Goal: Task Accomplishment & Management: Use online tool/utility

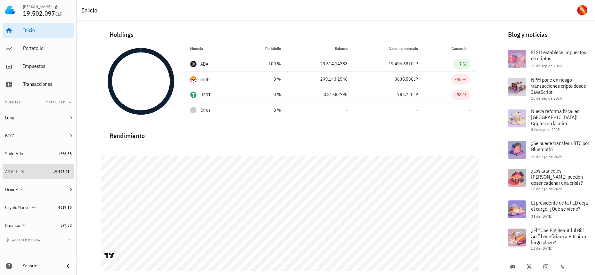
click at [55, 175] on link "ADAL1 19.495.014" at bounding box center [39, 171] width 72 height 15
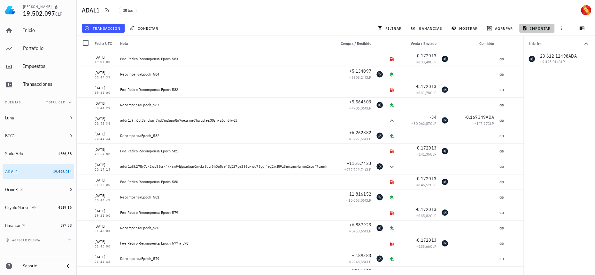
click at [528, 27] on span "importar" at bounding box center [537, 28] width 27 height 5
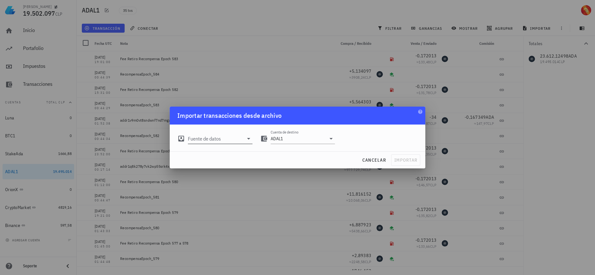
click at [230, 137] on input "Fuente de datos" at bounding box center [216, 138] width 56 height 10
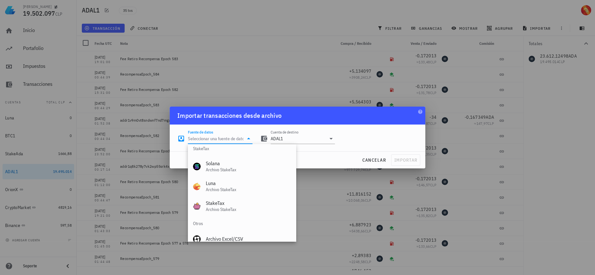
scroll to position [266, 0]
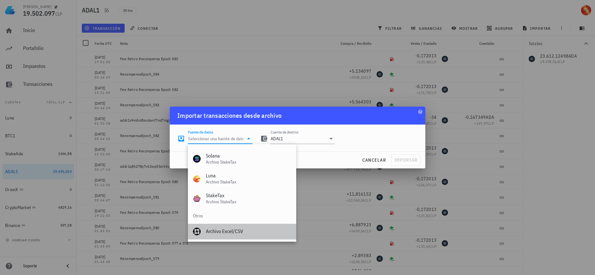
click at [263, 235] on div "Archivo Excel/CSV" at bounding box center [248, 231] width 85 height 14
type input "Archivo Excel/CSV"
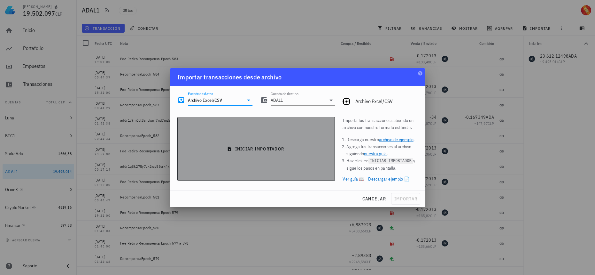
click at [295, 171] on button "iniciar importador" at bounding box center [256, 149] width 158 height 64
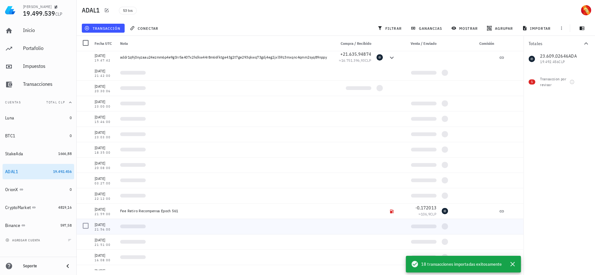
scroll to position [436, 0]
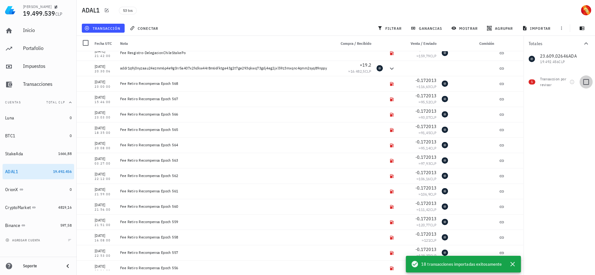
click at [584, 83] on div at bounding box center [586, 81] width 11 height 11
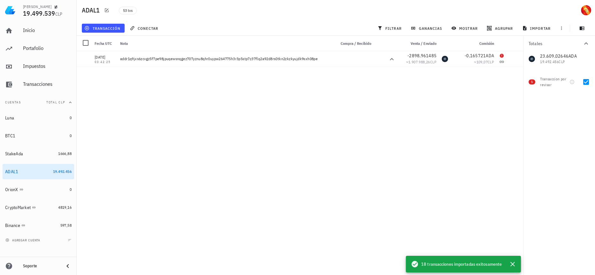
scroll to position [0, 0]
click at [585, 81] on div at bounding box center [586, 81] width 11 height 11
checkbox input "false"
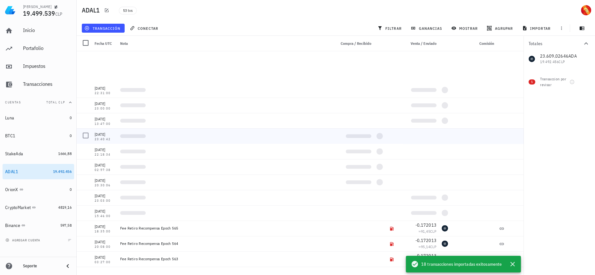
scroll to position [333, 0]
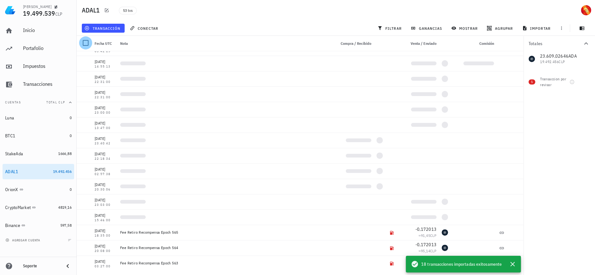
click at [86, 42] on div at bounding box center [85, 42] width 11 height 11
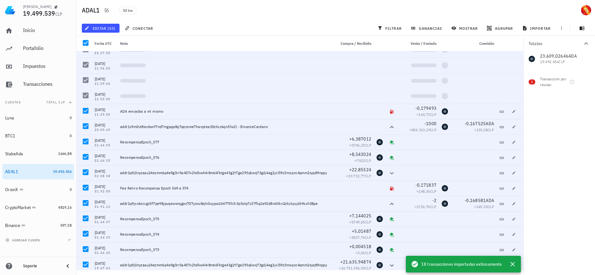
scroll to position [159, 0]
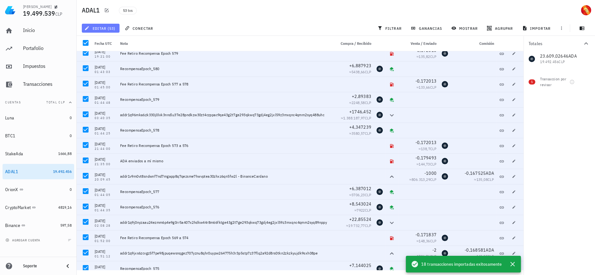
click at [108, 29] on span "editar (53)" at bounding box center [101, 28] width 30 height 5
click at [109, 42] on div "Eliminar" at bounding box center [106, 42] width 18 height 5
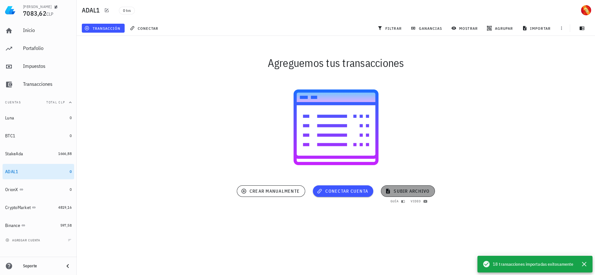
click at [399, 190] on span "subir archivo" at bounding box center [407, 191] width 43 height 6
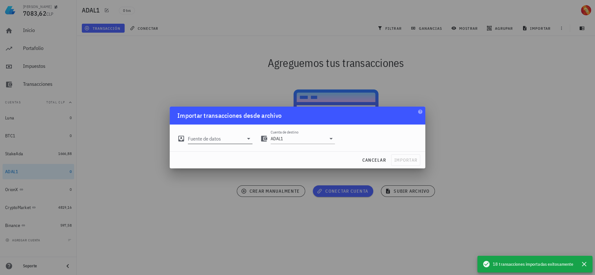
click at [217, 137] on input "Fuente de datos" at bounding box center [216, 138] width 56 height 10
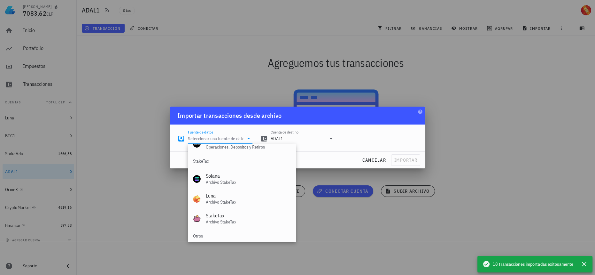
scroll to position [266, 0]
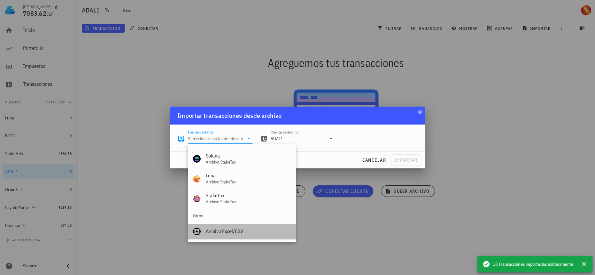
click at [243, 233] on div "Archivo Excel/CSV" at bounding box center [248, 231] width 85 height 6
type input "Archivo Excel/CSV"
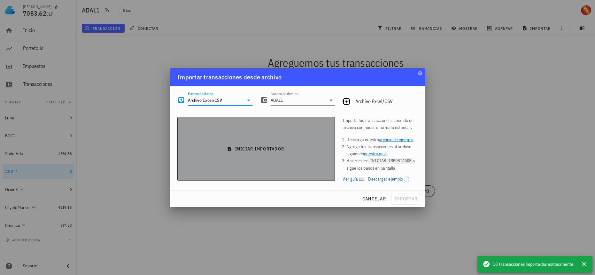
click at [254, 139] on button "iniciar importador" at bounding box center [256, 149] width 158 height 64
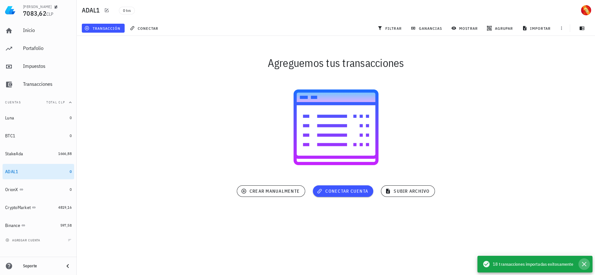
click at [584, 264] on icon "button" at bounding box center [585, 264] width 8 height 8
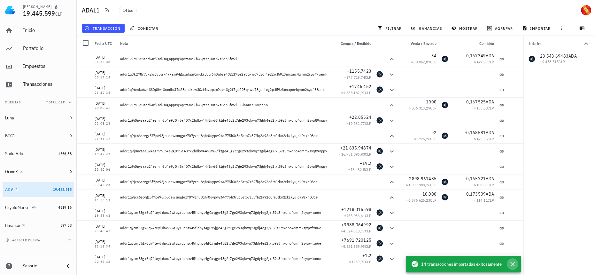
click at [514, 265] on icon "button" at bounding box center [513, 264] width 4 height 4
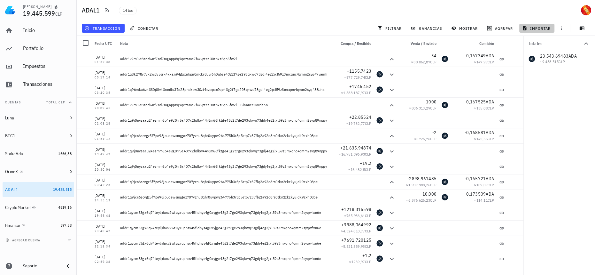
click at [546, 26] on span "importar" at bounding box center [537, 28] width 27 height 5
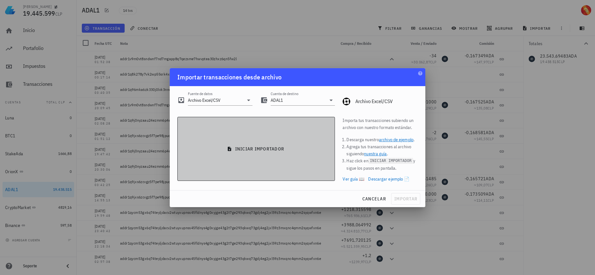
click at [257, 137] on button "iniciar importador" at bounding box center [256, 149] width 158 height 64
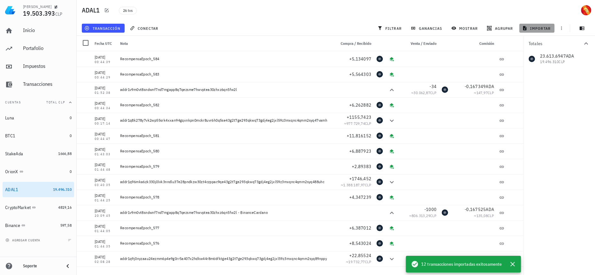
click at [537, 29] on span "importar" at bounding box center [537, 28] width 27 height 5
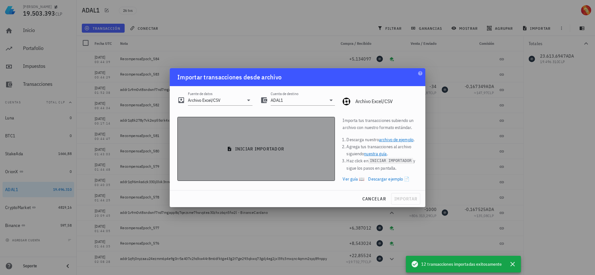
click at [275, 140] on button "iniciar importador" at bounding box center [256, 149] width 158 height 64
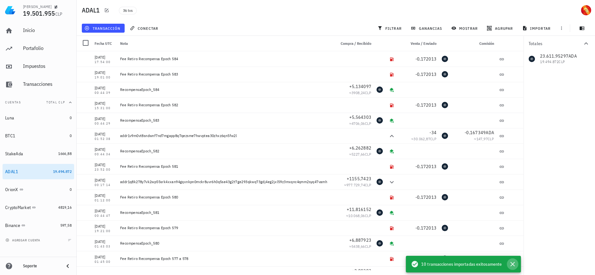
click at [511, 265] on icon "button" at bounding box center [513, 264] width 4 height 4
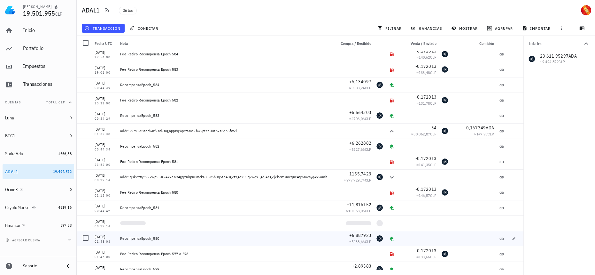
scroll to position [0, 0]
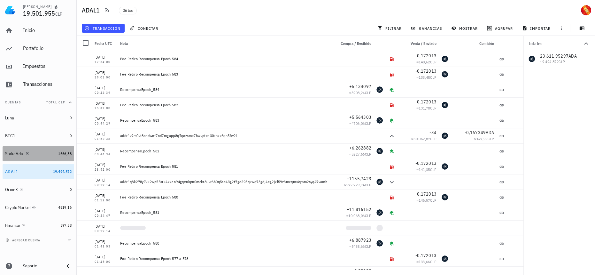
click at [58, 156] on div "1666,88" at bounding box center [64, 153] width 13 height 6
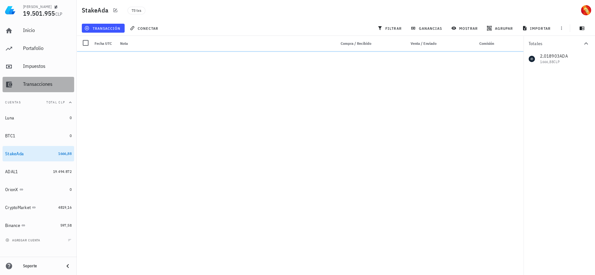
click at [51, 81] on div "Transacciones" at bounding box center [47, 84] width 49 height 14
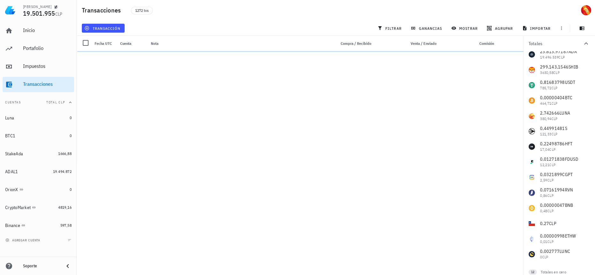
scroll to position [27, 0]
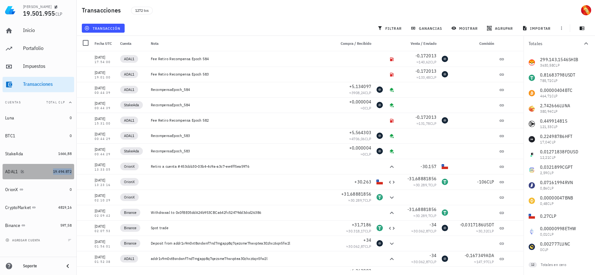
click at [60, 171] on span "19.494.872" at bounding box center [62, 171] width 19 height 5
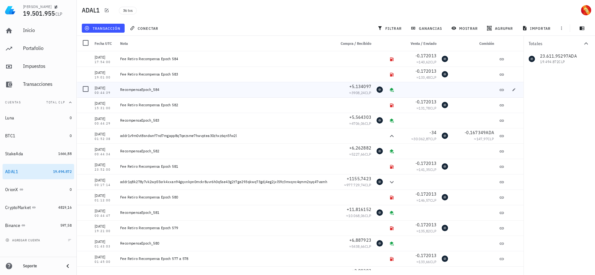
drag, startPoint x: 410, startPoint y: 90, endPoint x: 391, endPoint y: 91, distance: 19.2
click at [391, 91] on div "[DATE] 00:44:39 RecompensaEpoch_584 +5,134097 ≈ 3908,24 CLP" at bounding box center [300, 89] width 447 height 15
click at [433, 27] on span "ganancias" at bounding box center [427, 28] width 30 height 5
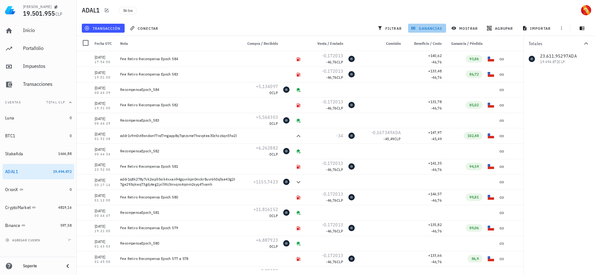
click at [433, 27] on span "ganancias" at bounding box center [427, 28] width 30 height 5
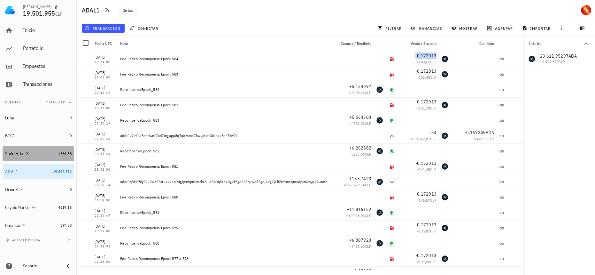
click at [59, 150] on div "1666,88" at bounding box center [64, 153] width 13 height 6
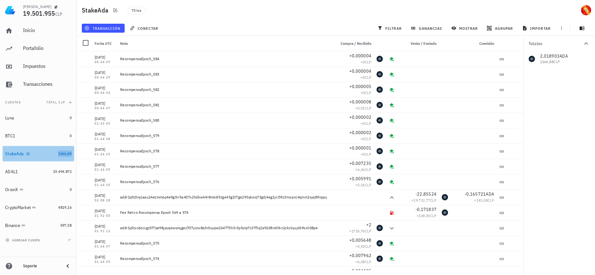
click at [64, 153] on span "1666,88" at bounding box center [64, 153] width 13 height 5
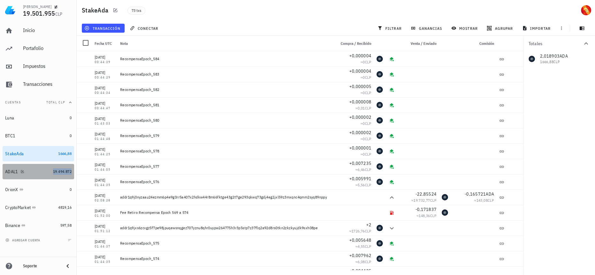
click at [58, 170] on span "19.494.872" at bounding box center [62, 171] width 19 height 5
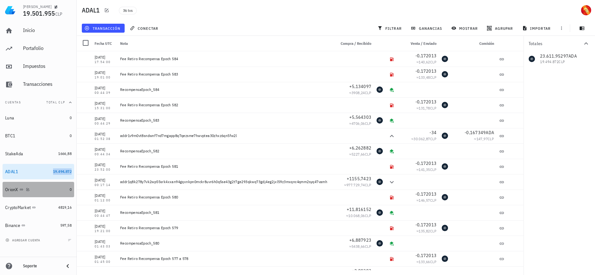
click at [65, 183] on div "OrionX" at bounding box center [36, 190] width 62 height 14
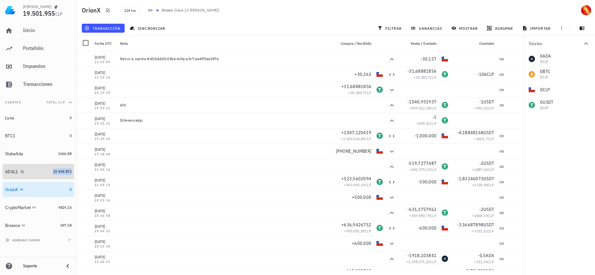
click at [67, 169] on span "19.494.872" at bounding box center [62, 171] width 19 height 5
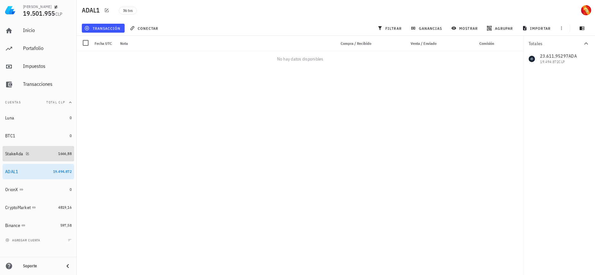
click at [66, 157] on link "StakeAda 1666,88" at bounding box center [39, 153] width 72 height 15
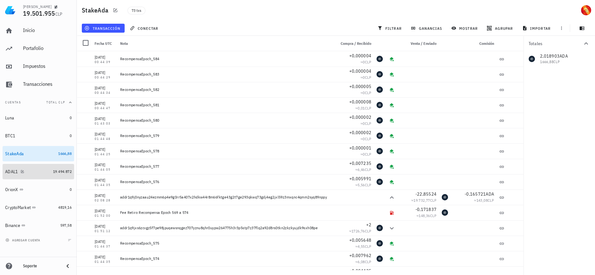
click at [65, 166] on link "ADAL1 19.494.872" at bounding box center [39, 171] width 72 height 15
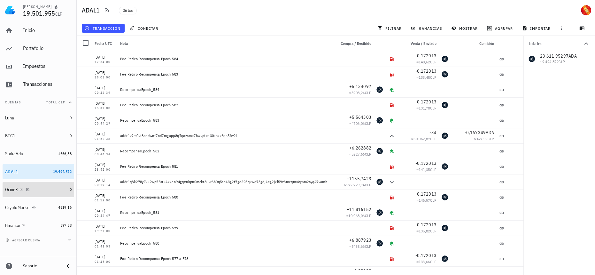
click at [56, 188] on div "OrionX" at bounding box center [36, 189] width 62 height 6
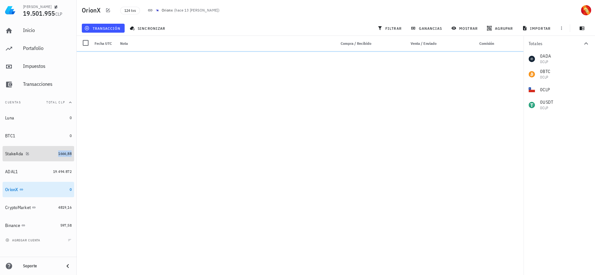
click at [59, 155] on span "1666,88" at bounding box center [64, 153] width 13 height 5
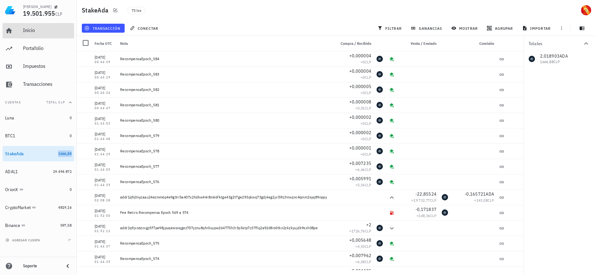
click at [51, 33] on div "Inicio" at bounding box center [47, 30] width 49 height 6
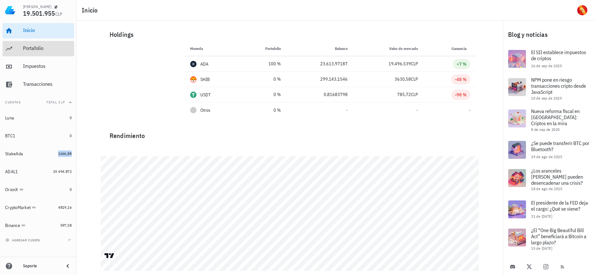
click at [39, 46] on div "Portafolio" at bounding box center [47, 48] width 49 height 6
